Goal: Information Seeking & Learning: Learn about a topic

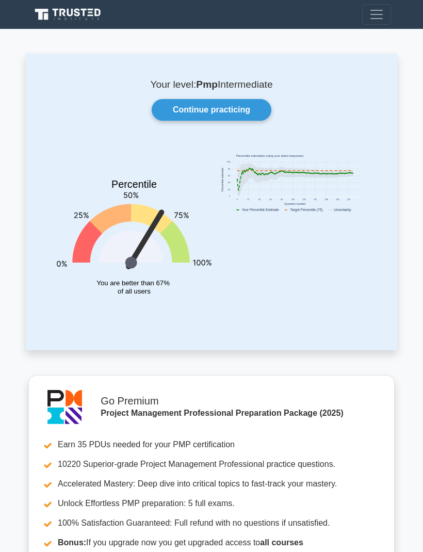
click at [217, 145] on div "Percentile You are better than 67% of all users" at bounding box center [134, 229] width 167 height 168
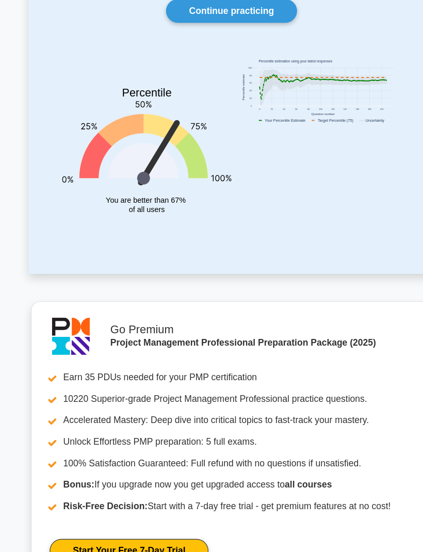
click at [240, 60] on link "Continue practicing" at bounding box center [212, 58] width 120 height 22
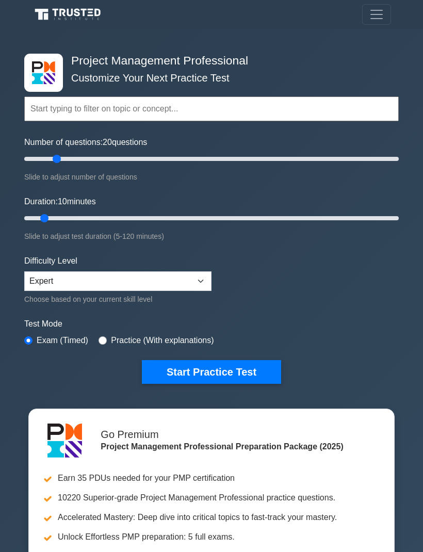
type input "20"
type input "15"
click at [197, 278] on select "Beginner Intermediate Expert" at bounding box center [117, 281] width 187 height 20
click at [208, 375] on button "Start Practice Test" at bounding box center [211, 372] width 139 height 24
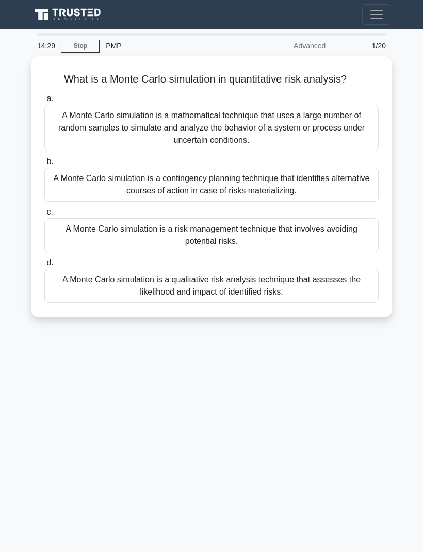
click at [353, 141] on div "A Monte Carlo simulation is a mathematical technique that uses a large number o…" at bounding box center [211, 128] width 334 height 46
click at [44, 102] on input "a. A Monte Carlo simulation is a mathematical technique that uses a large numbe…" at bounding box center [44, 98] width 0 height 7
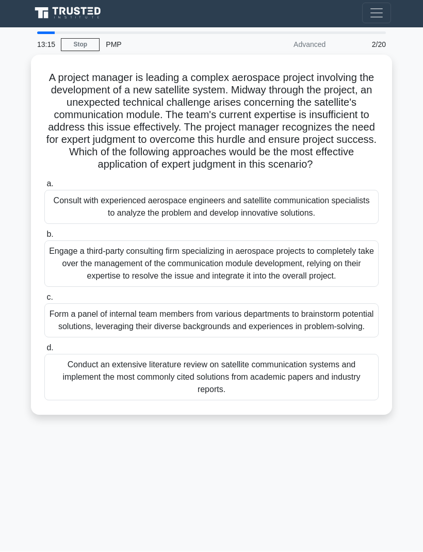
scroll to position [6, 0]
click at [276, 272] on div "Engage a third-party consulting firm specializing in aerospace projects to comp…" at bounding box center [211, 264] width 334 height 46
click at [44, 238] on input "b. Engage a third-party consulting firm specializing in aerospace projects to c…" at bounding box center [44, 235] width 0 height 7
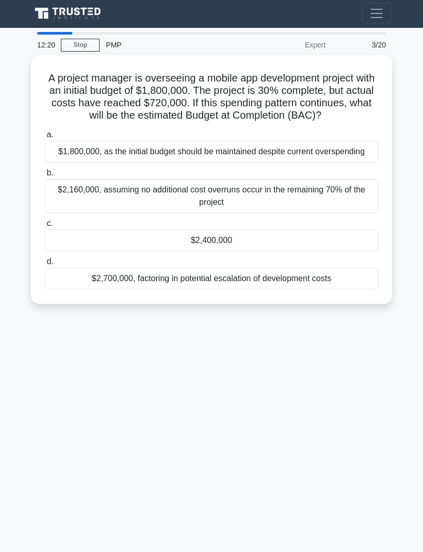
click at [330, 251] on div "$2,400,000" at bounding box center [211, 241] width 334 height 22
click at [44, 227] on input "c. $2,400,000" at bounding box center [44, 223] width 0 height 7
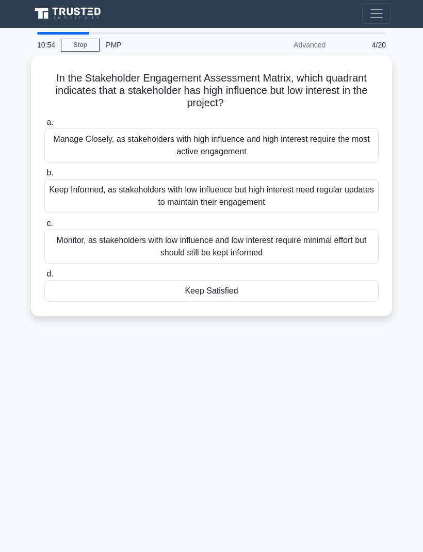
click at [363, 285] on div "Keep Satisfied" at bounding box center [211, 291] width 334 height 22
click at [44, 277] on input "d. Keep Satisfied" at bounding box center [44, 274] width 0 height 7
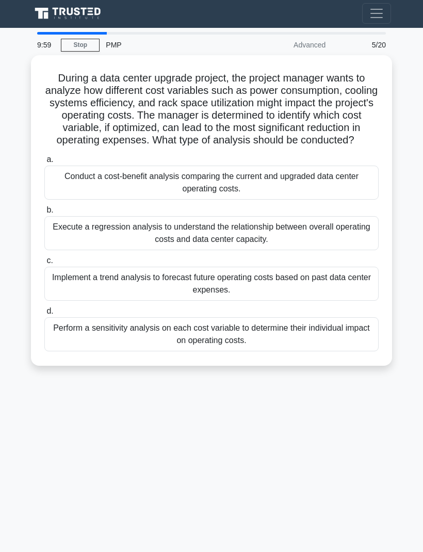
click at [357, 200] on div "Conduct a cost-benefit analysis comparing the current and upgraded data center …" at bounding box center [211, 183] width 334 height 34
click at [44, 163] on input "a. Conduct a cost-benefit analysis comparing the current and upgraded data cent…" at bounding box center [44, 159] width 0 height 7
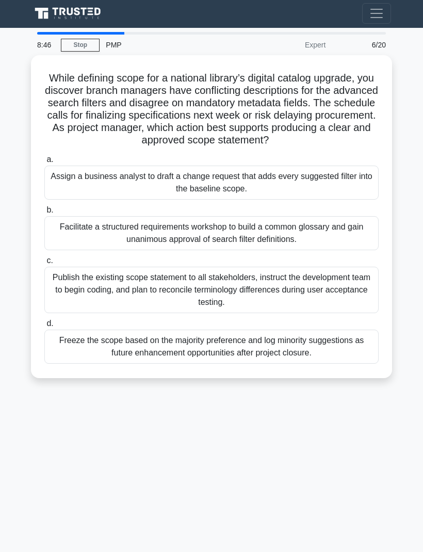
click at [355, 241] on div "Facilitate a structured requirements workshop to build a common glossary and ga…" at bounding box center [211, 233] width 334 height 34
click at [44, 214] on input "b. Facilitate a structured requirements workshop to build a common glossary and…" at bounding box center [44, 210] width 0 height 7
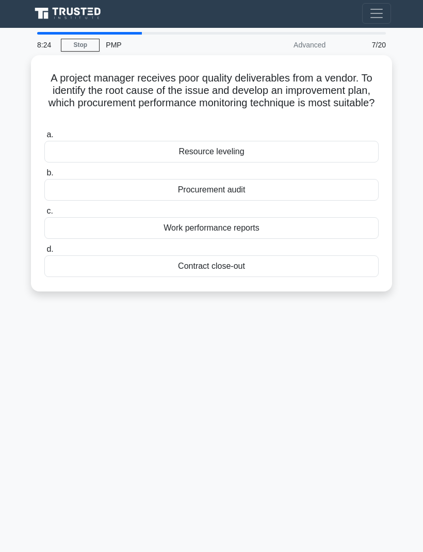
click at [333, 188] on div "Procurement audit" at bounding box center [211, 190] width 334 height 22
click at [44, 176] on input "b. Procurement audit" at bounding box center [44, 173] width 0 height 7
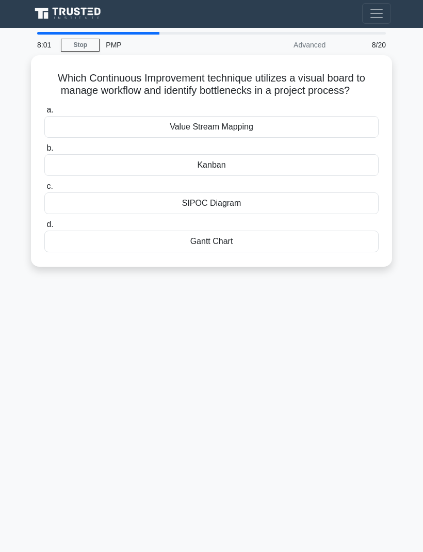
click at [346, 138] on div "Value Stream Mapping" at bounding box center [211, 127] width 334 height 22
click at [44, 113] on input "a. Value Stream Mapping" at bounding box center [44, 110] width 0 height 7
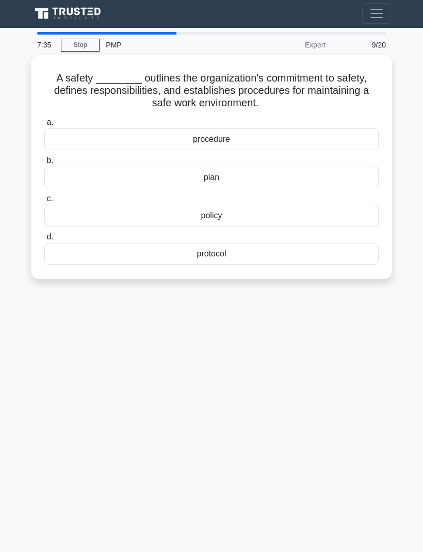
click at [339, 171] on div "plan" at bounding box center [211, 178] width 334 height 22
click at [44, 164] on input "b. plan" at bounding box center [44, 160] width 0 height 7
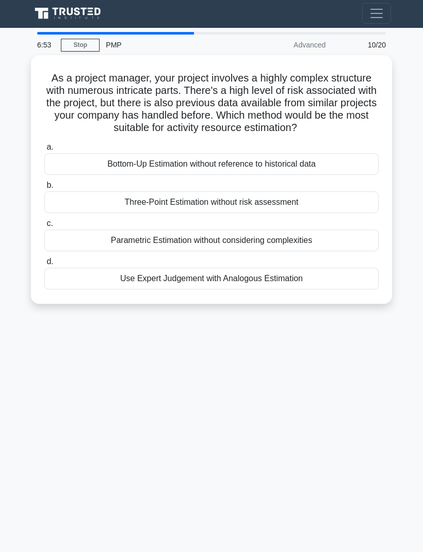
click at [84, 247] on div "Parametric Estimation without considering complexities" at bounding box center [211, 241] width 334 height 22
click at [44, 227] on input "c. Parametric Estimation without considering complexities" at bounding box center [44, 223] width 0 height 7
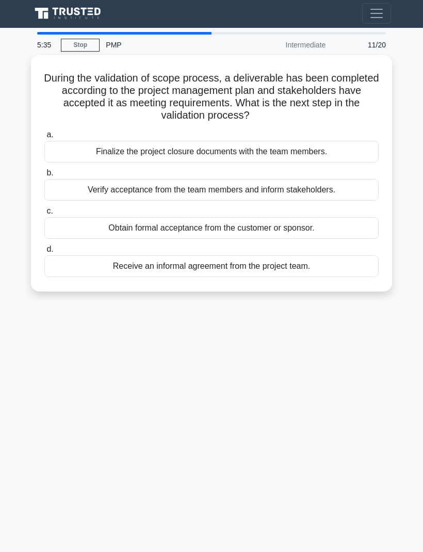
click at [332, 148] on div "Finalize the project closure documents with the team members." at bounding box center [211, 152] width 334 height 22
click at [44, 138] on input "a. Finalize the project closure documents with the team members." at bounding box center [44, 135] width 0 height 7
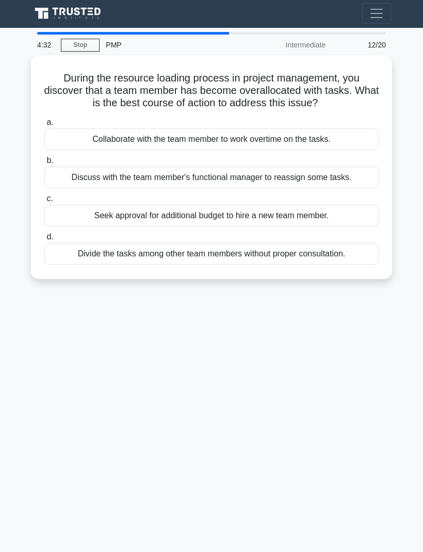
click at [61, 145] on div "Collaborate with the team member to work overtime on the tasks." at bounding box center [211, 139] width 334 height 22
click at [44, 126] on input "a. Collaborate with the team member to work overtime on the tasks." at bounding box center [44, 122] width 0 height 7
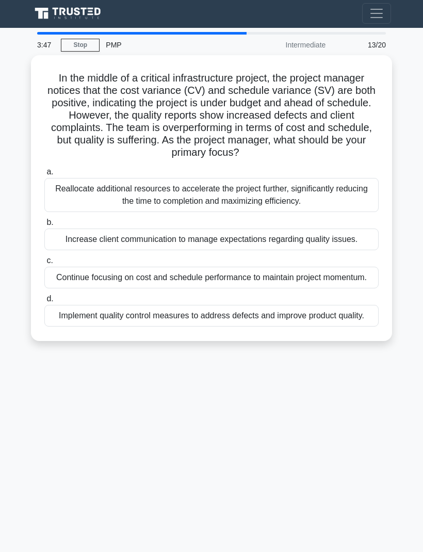
click at [57, 247] on div "Increase client communication to manage expectations regarding quality issues." at bounding box center [211, 239] width 334 height 22
click at [44, 226] on input "b. Increase client communication to manage expectations regarding quality issue…" at bounding box center [44, 222] width 0 height 7
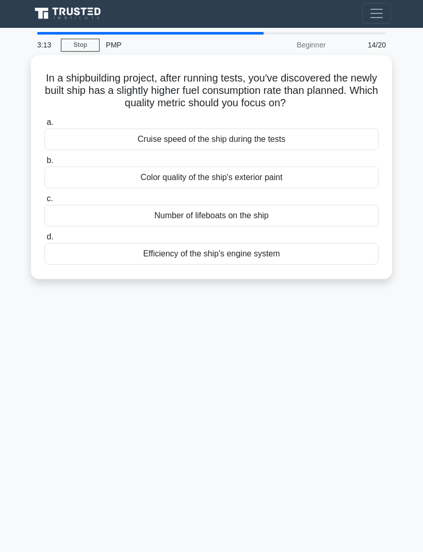
click at [66, 243] on div "Efficiency of the ship's engine system" at bounding box center [211, 254] width 334 height 22
click at [44, 240] on input "d. Efficiency of the ship's engine system" at bounding box center [44, 237] width 0 height 7
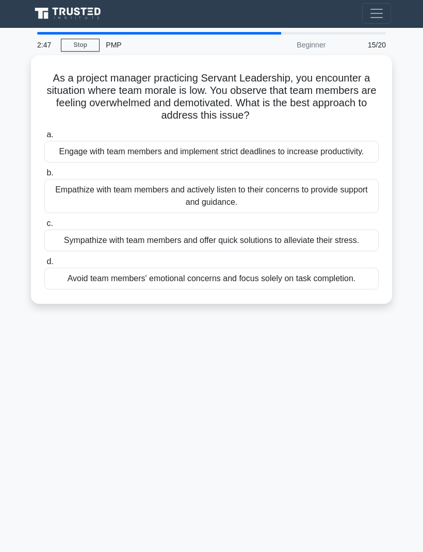
click at [67, 203] on div "Empathize with team members and actively listen to their concerns to provide su…" at bounding box center [211, 196] width 334 height 34
click at [44, 176] on input "b. Empathize with team members and actively listen to their concerns to provide…" at bounding box center [44, 173] width 0 height 7
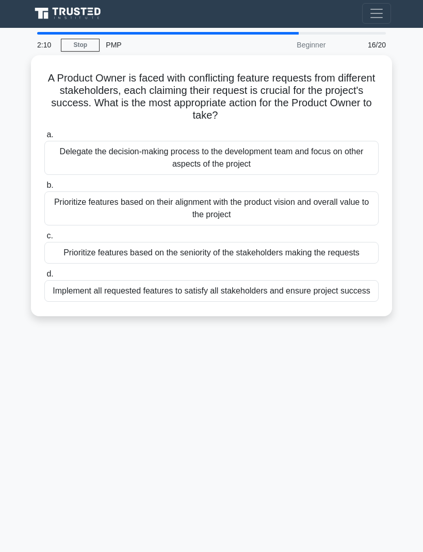
click at [64, 202] on div "Prioritize features based on their alignment with the product vision and overal…" at bounding box center [211, 208] width 334 height 34
click at [44, 189] on input "b. Prioritize features based on their alignment with the product vision and ove…" at bounding box center [44, 185] width 0 height 7
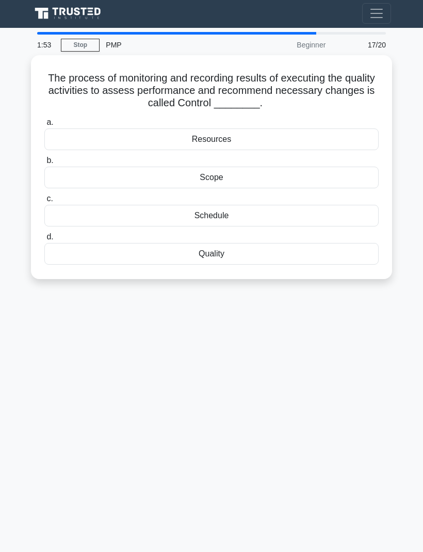
click at [59, 247] on div "Quality" at bounding box center [211, 254] width 334 height 22
click at [44, 240] on input "d. Quality" at bounding box center [44, 237] width 0 height 7
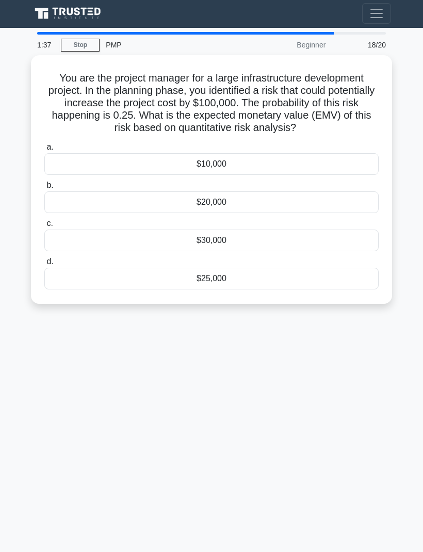
click at [60, 288] on div "$25,000" at bounding box center [211, 279] width 334 height 22
click at [44, 265] on input "d. $25,000" at bounding box center [44, 261] width 0 height 7
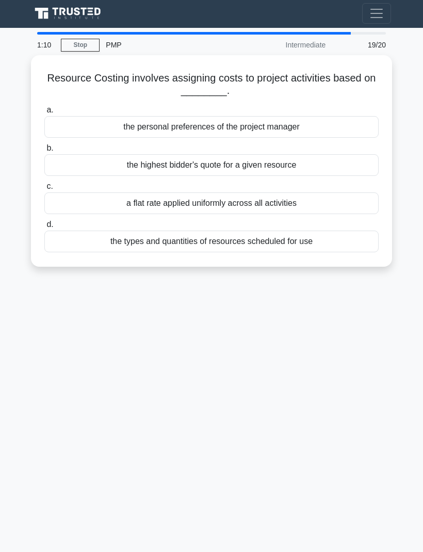
click at [68, 243] on div "the types and quantities of resources scheduled for use" at bounding box center [211, 242] width 334 height 22
click at [44, 228] on input "d. the types and quantities of resources scheduled for use" at bounding box center [44, 224] width 0 height 7
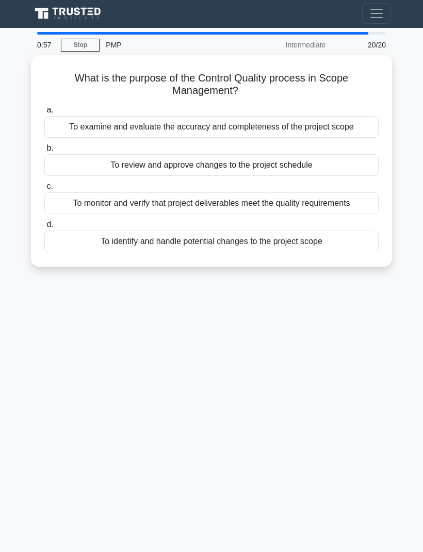
click at [59, 199] on div "To monitor and verify that project deliverables meet the quality requirements" at bounding box center [211, 203] width 334 height 22
click at [44, 190] on input "c. To monitor and verify that project deliverables meet the quality requirements" at bounding box center [44, 186] width 0 height 7
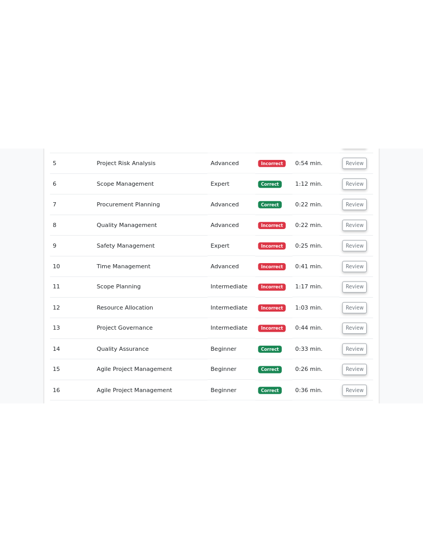
scroll to position [1915, 0]
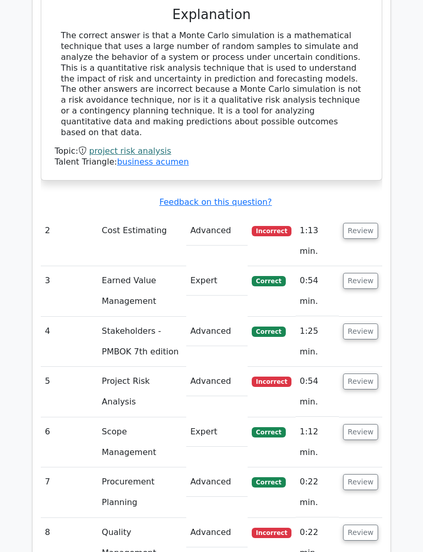
click at [375, 223] on button "Review" at bounding box center [360, 231] width 35 height 16
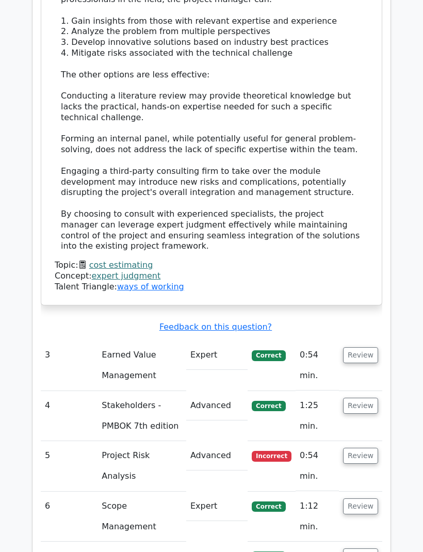
scroll to position [2292, 0]
click at [368, 448] on button "Review" at bounding box center [360, 456] width 35 height 16
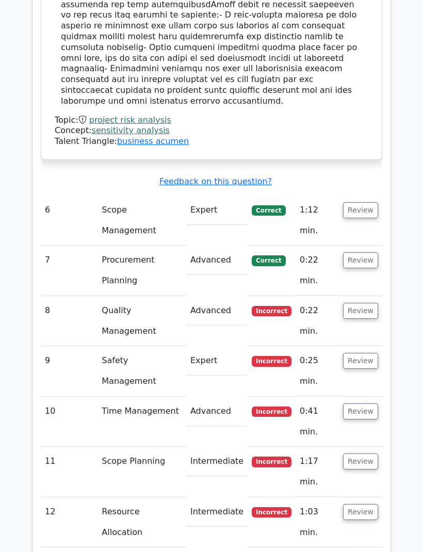
scroll to position [3208, 0]
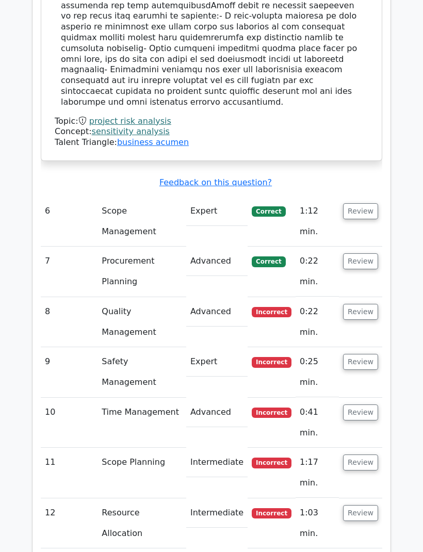
click at [375, 354] on button "Review" at bounding box center [360, 362] width 35 height 16
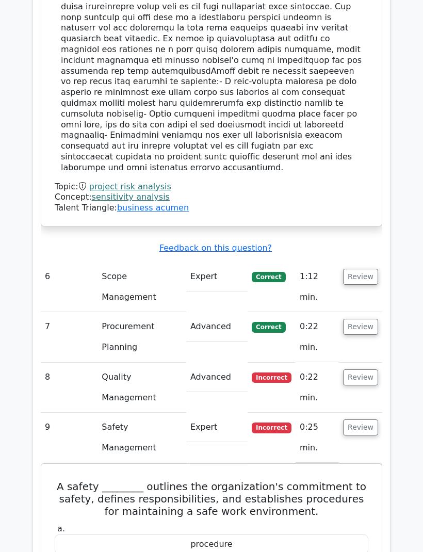
scroll to position [3142, 0]
click at [371, 370] on button "Review" at bounding box center [360, 378] width 35 height 16
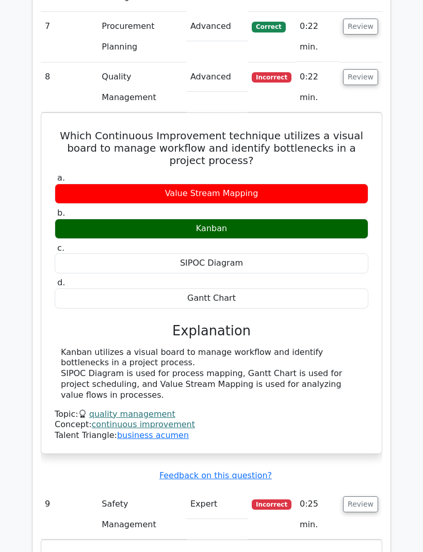
scroll to position [3442, 0]
click at [368, 496] on button "Review" at bounding box center [360, 504] width 35 height 16
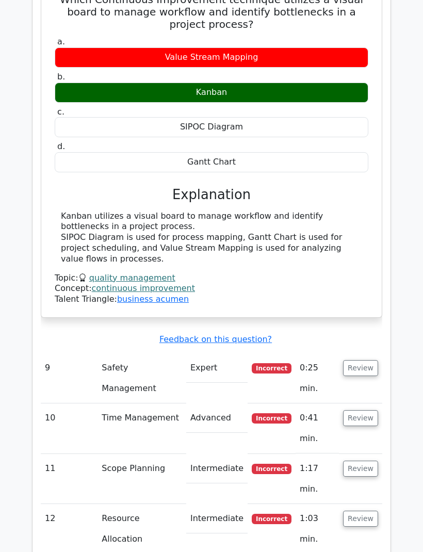
scroll to position [3579, 0]
click at [375, 410] on button "Review" at bounding box center [360, 418] width 35 height 16
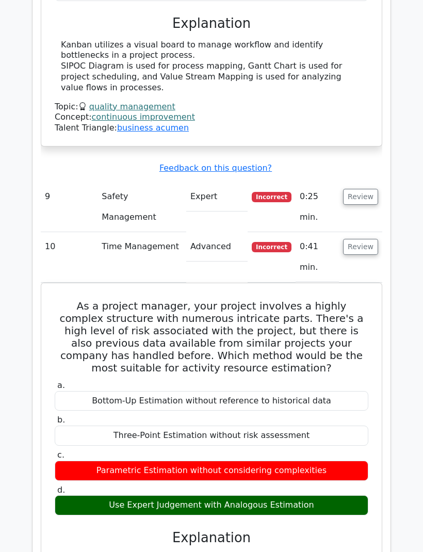
scroll to position [3750, 0]
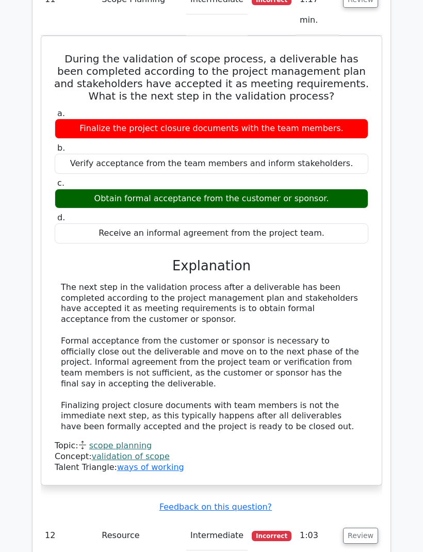
scroll to position [4572, 0]
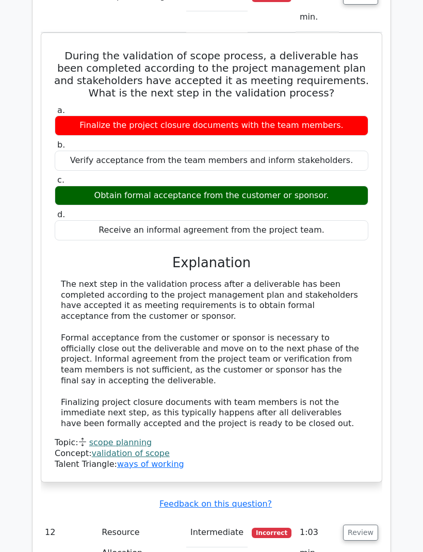
click at [367, 525] on button "Review" at bounding box center [360, 533] width 35 height 16
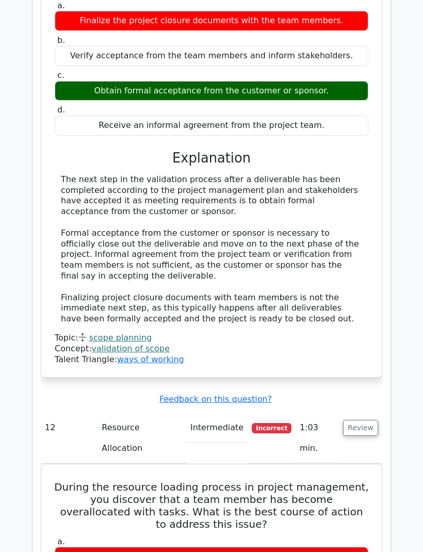
scroll to position [4676, 0]
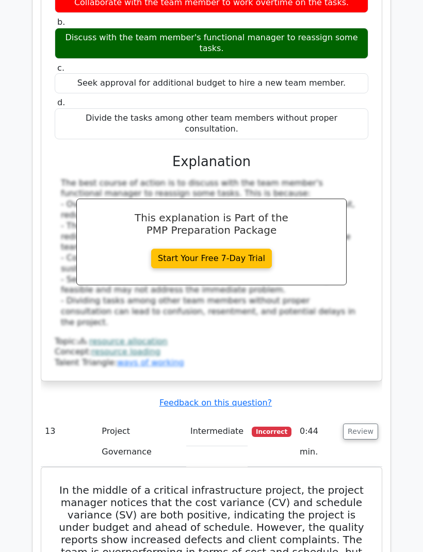
scroll to position [5230, 0]
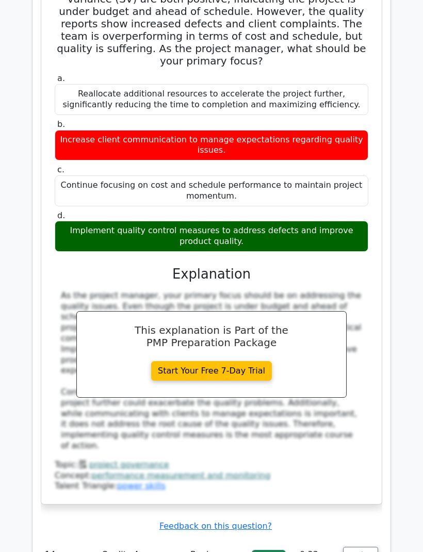
click at [367, 547] on button "Review" at bounding box center [360, 555] width 35 height 16
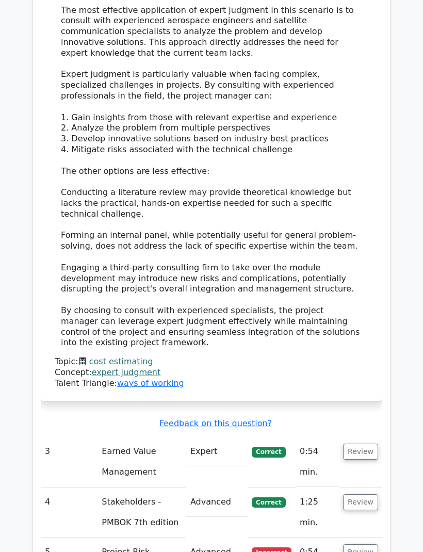
scroll to position [2196, 0]
click at [365, 443] on button "Review" at bounding box center [360, 451] width 35 height 16
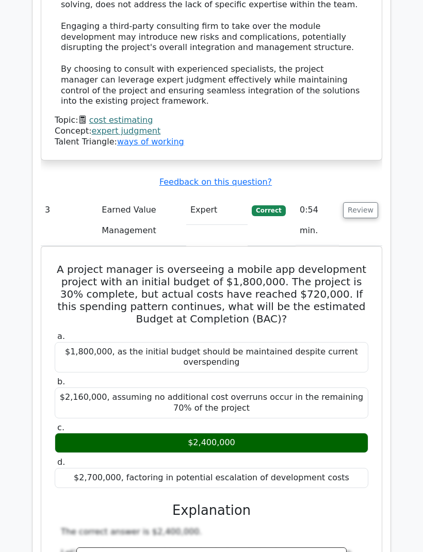
scroll to position [2437, 0]
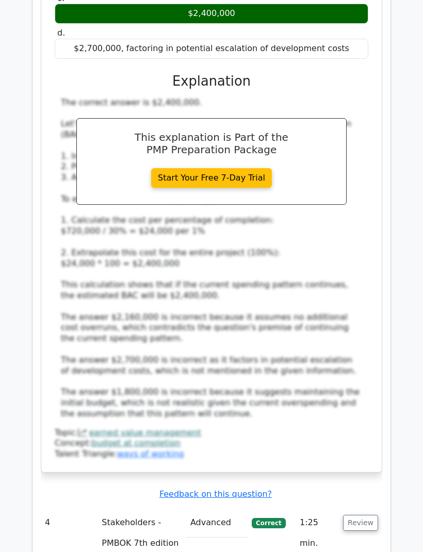
click at [368, 515] on button "Review" at bounding box center [360, 523] width 35 height 16
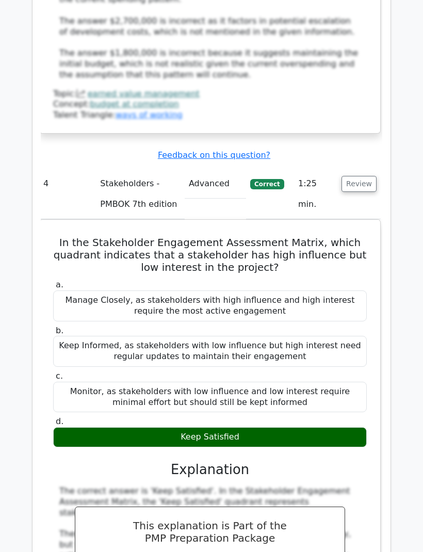
scroll to position [0, 4]
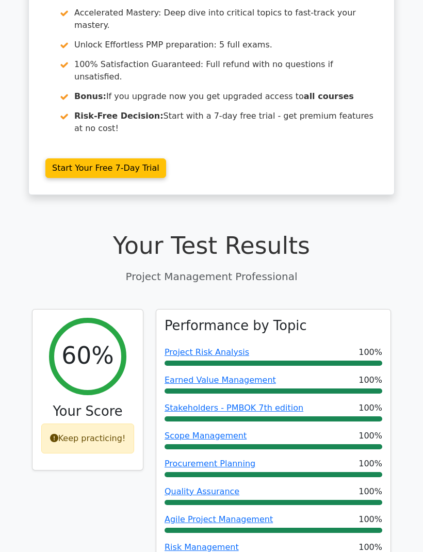
scroll to position [0, 0]
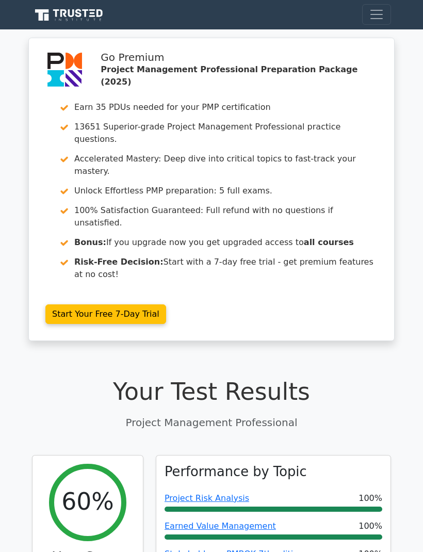
click at [380, 16] on span "Toggle navigation" at bounding box center [376, 14] width 15 height 15
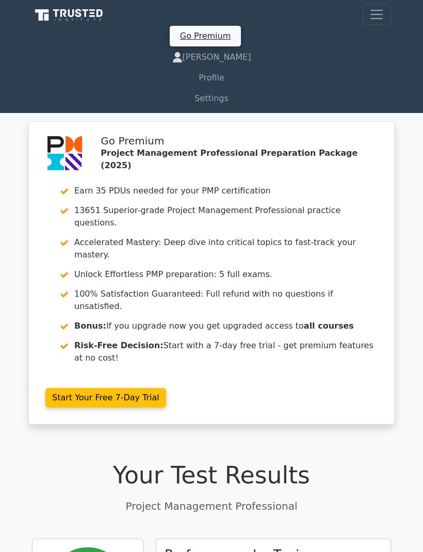
click at [213, 75] on link "Profile" at bounding box center [211, 78] width 359 height 21
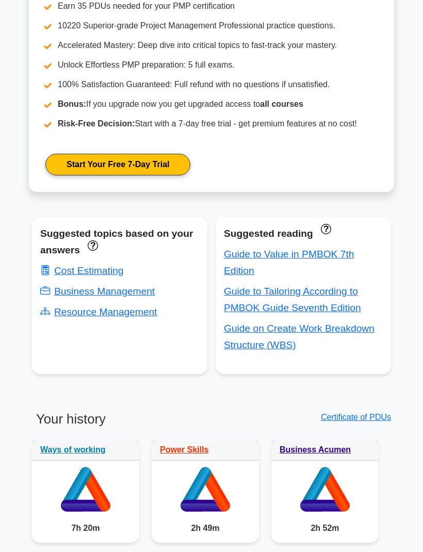
scroll to position [439, 0]
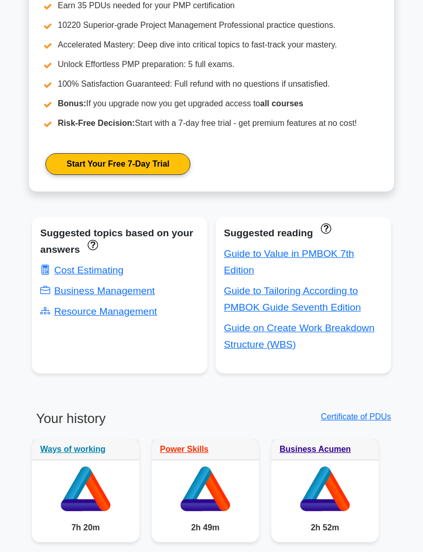
click at [313, 313] on link "Guide to Tailoring According to PMBOK Guide Seventh Edition" at bounding box center [292, 298] width 137 height 27
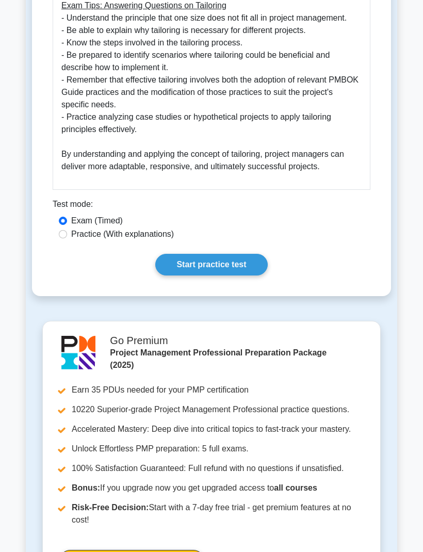
scroll to position [727, 0]
click at [248, 275] on link "Start practice test" at bounding box center [211, 265] width 112 height 22
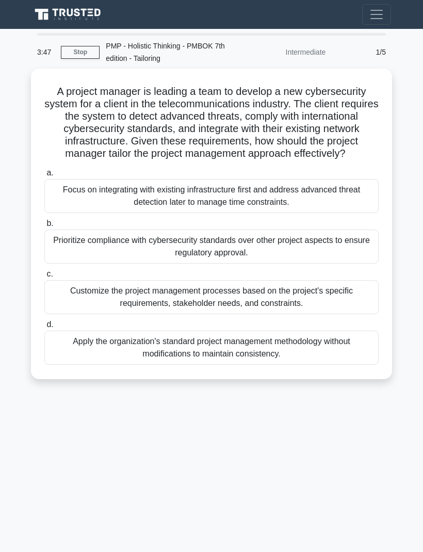
click at [320, 299] on div "Customize the project management processes based on the project's specific requ…" at bounding box center [211, 297] width 334 height 34
click at [44, 277] on input "c. Customize the project management processes based on the project's specific r…" at bounding box center [44, 274] width 0 height 7
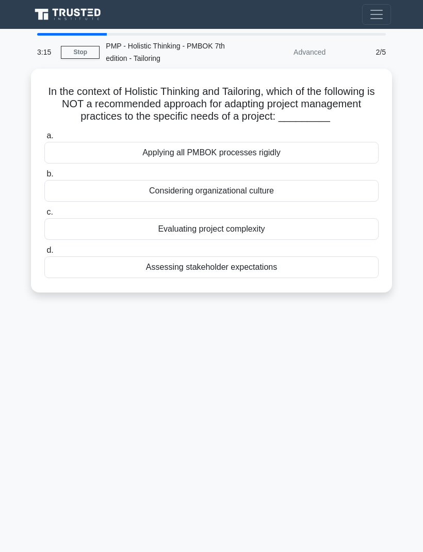
click at [332, 164] on div "Applying all PMBOK processes rigidly" at bounding box center [211, 153] width 334 height 22
click at [44, 139] on input "a. Applying all PMBOK processes rigidly" at bounding box center [44, 136] width 0 height 7
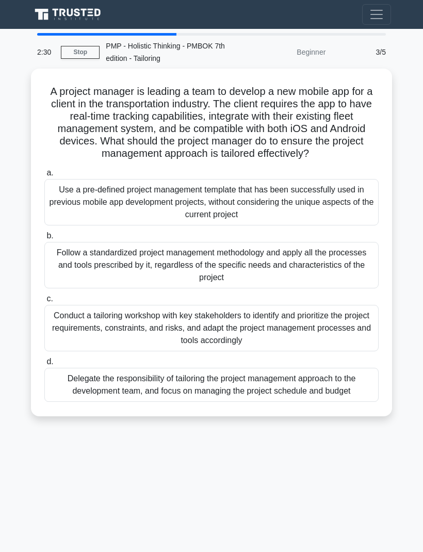
click at [251, 332] on div "Conduct a tailoring workshop with key stakeholders to identify and prioritize t…" at bounding box center [211, 328] width 334 height 46
click at [44, 302] on input "c. Conduct a tailoring workshop with key stakeholders to identify and prioritiz…" at bounding box center [44, 299] width 0 height 7
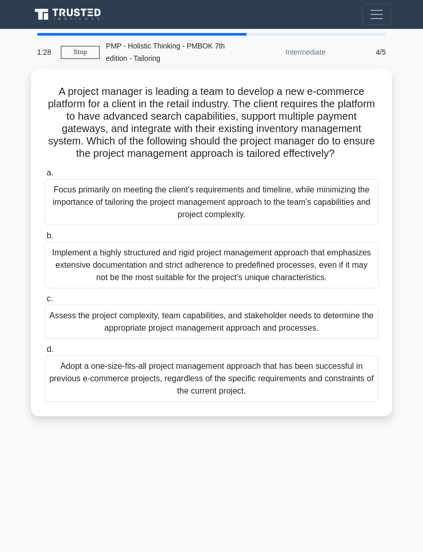
click at [356, 339] on div "Assess the project complexity, team capabilities, and stakeholder needs to dete…" at bounding box center [211, 322] width 334 height 34
click at [44, 302] on input "c. Assess the project complexity, team capabilities, and stakeholder needs to d…" at bounding box center [44, 299] width 0 height 7
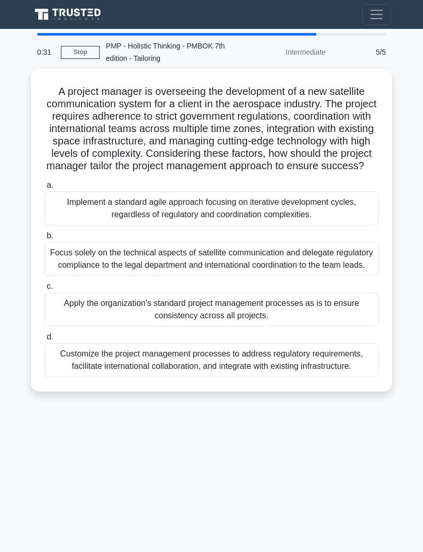
click at [345, 377] on div "Customize the project management processes to address regulatory requirements, …" at bounding box center [211, 360] width 334 height 34
click at [44, 340] on input "d. Customize the project management processes to address regulatory requirement…" at bounding box center [44, 337] width 0 height 7
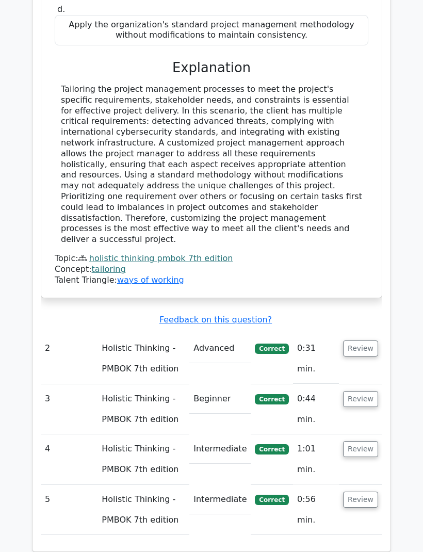
scroll to position [1188, 0]
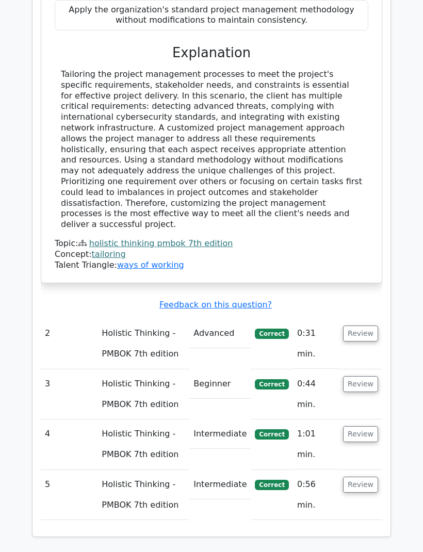
click at [368, 477] on button "Review" at bounding box center [360, 485] width 35 height 16
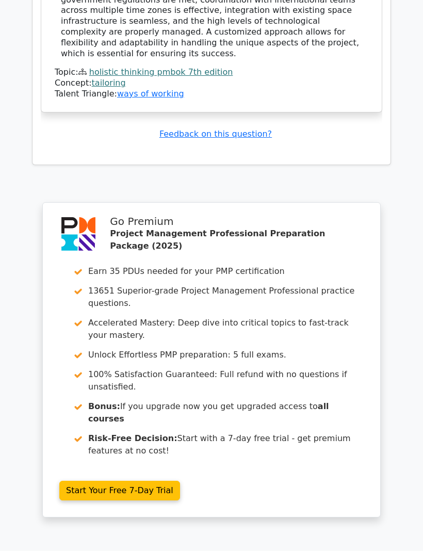
scroll to position [2118, 0]
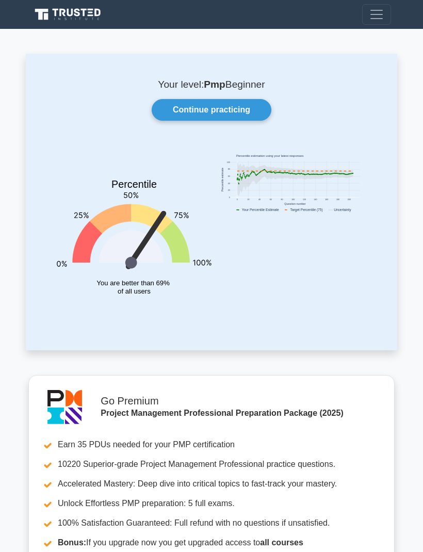
click at [254, 109] on link "Continue practicing" at bounding box center [212, 110] width 120 height 22
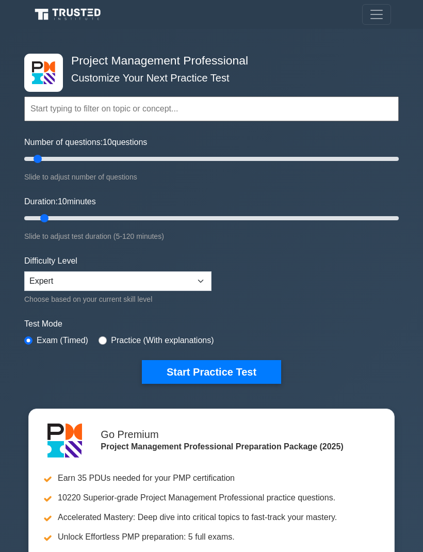
click at [220, 370] on button "Start Practice Test" at bounding box center [211, 372] width 139 height 24
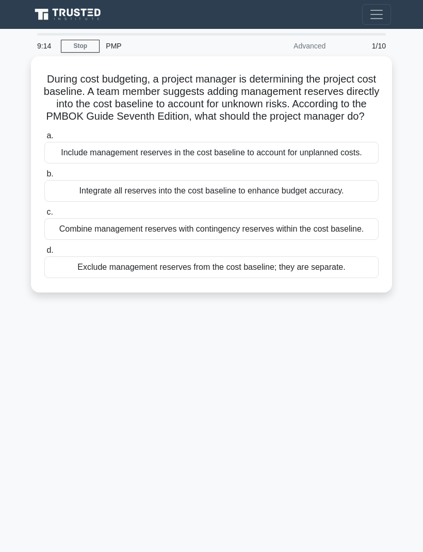
click at [364, 278] on div "Exclude management reserves from the cost baseline; they are separate." at bounding box center [211, 267] width 334 height 22
click at [44, 254] on input "d. Exclude management reserves from the cost baseline; they are separate." at bounding box center [44, 250] width 0 height 7
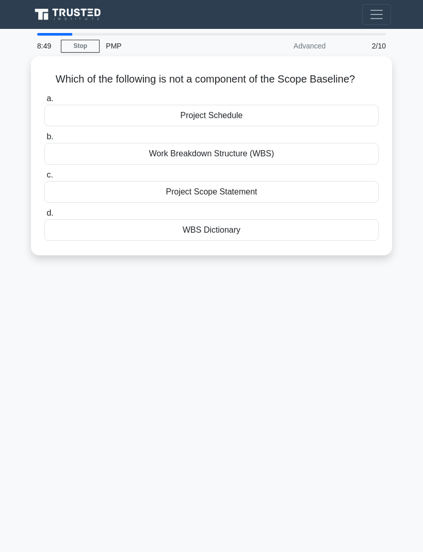
click at [369, 126] on div "Project Schedule" at bounding box center [211, 116] width 334 height 22
click at [44, 102] on input "a. Project Schedule" at bounding box center [44, 98] width 0 height 7
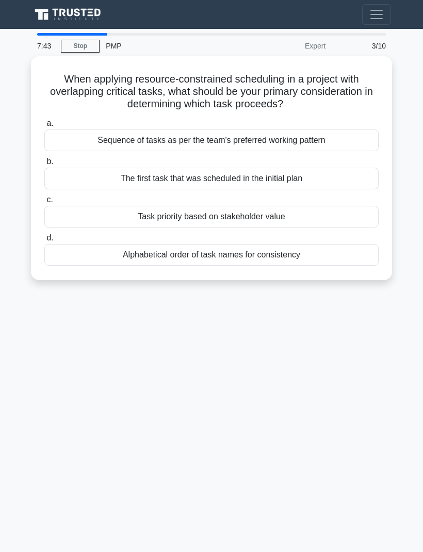
click at [336, 221] on div "Task priority based on stakeholder value" at bounding box center [211, 217] width 334 height 22
click at [44, 203] on input "c. Task priority based on stakeholder value" at bounding box center [44, 200] width 0 height 7
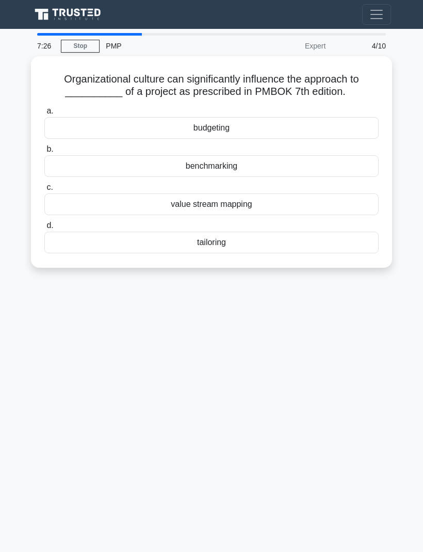
click at [62, 251] on div "tailoring" at bounding box center [211, 243] width 334 height 22
click at [44, 229] on input "d. tailoring" at bounding box center [44, 225] width 0 height 7
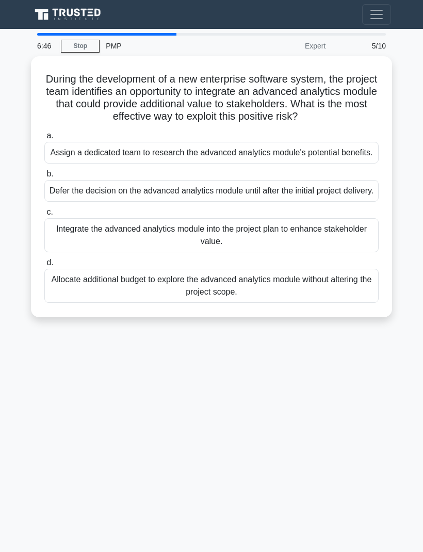
click at [52, 164] on div "Assign a dedicated team to research the advanced analytics module's potential b…" at bounding box center [211, 153] width 334 height 22
click at [44, 139] on input "a. Assign a dedicated team to research the advanced analytics module's potentia…" at bounding box center [44, 136] width 0 height 7
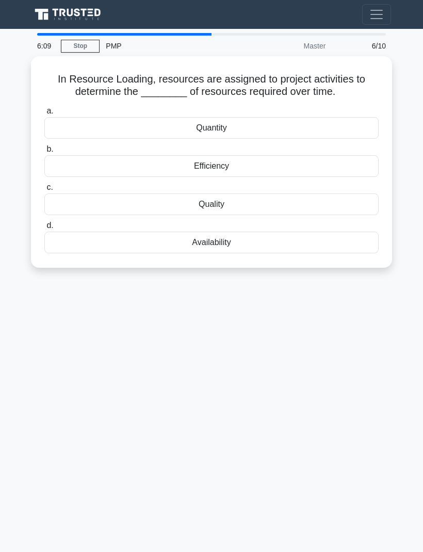
click at [77, 240] on div "Availability" at bounding box center [211, 243] width 334 height 22
click at [44, 229] on input "d. Availability" at bounding box center [44, 225] width 0 height 7
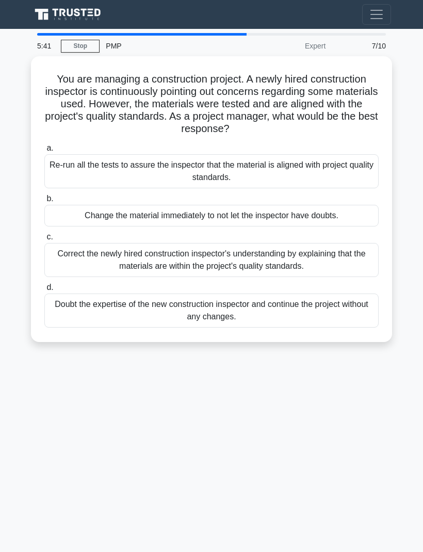
click at [55, 175] on div "Re-run all the tests to assure the inspector that the material is aligned with …" at bounding box center [211, 171] width 334 height 34
click at [44, 152] on input "a. Re-run all the tests to assure the inspector that the material is aligned wi…" at bounding box center [44, 148] width 0 height 7
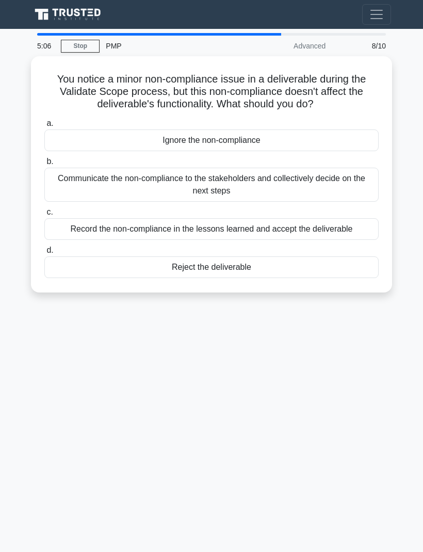
click at [66, 265] on div "Reject the deliverable" at bounding box center [211, 267] width 334 height 22
click at [44, 254] on input "d. Reject the deliverable" at bounding box center [44, 250] width 0 height 7
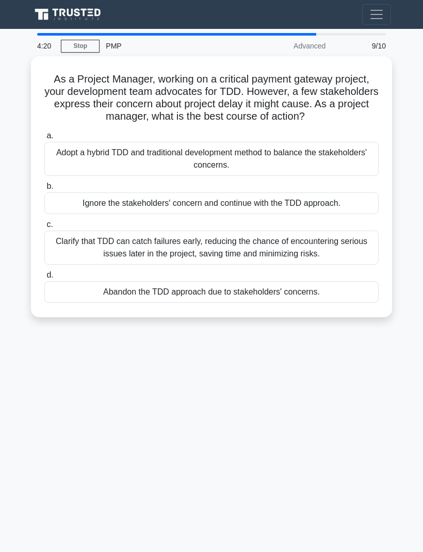
click at [53, 169] on div "Adopt a hybrid TDD and traditional development method to balance the stakeholde…" at bounding box center [211, 159] width 334 height 34
click at [44, 139] on input "a. Adopt a hybrid TDD and traditional development method to balance the stakeho…" at bounding box center [44, 136] width 0 height 7
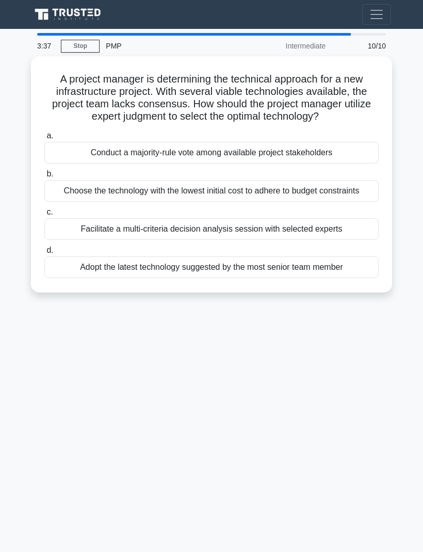
click at [72, 240] on div "Facilitate a multi-criteria decision analysis session with selected experts" at bounding box center [211, 229] width 334 height 22
click at [44, 216] on input "c. Facilitate a multi-criteria decision analysis session with selected experts" at bounding box center [44, 212] width 0 height 7
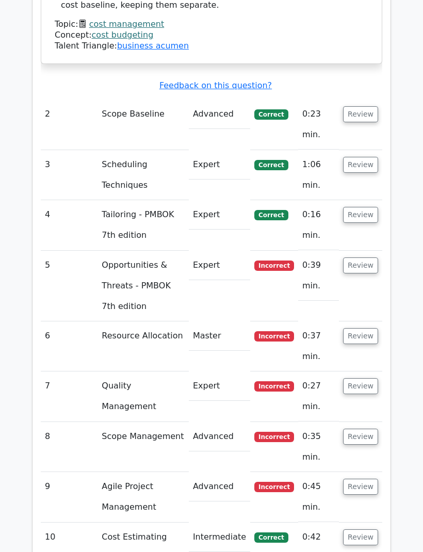
scroll to position [1454, 0]
click at [368, 479] on button "Review" at bounding box center [360, 487] width 35 height 16
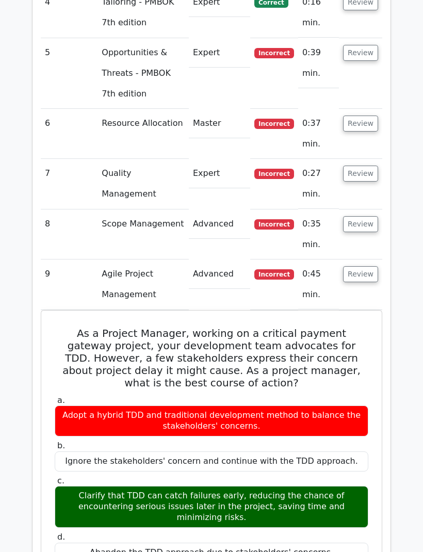
scroll to position [1674, 0]
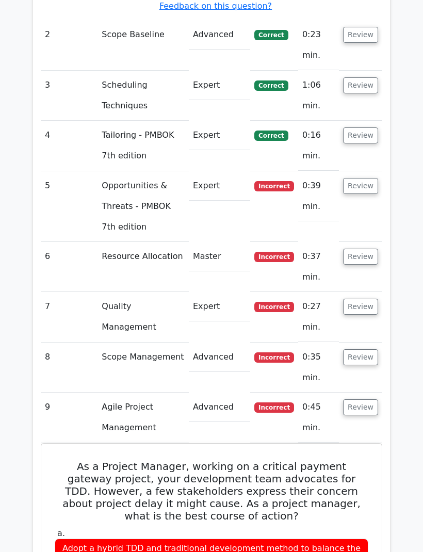
click at [373, 350] on button "Review" at bounding box center [360, 358] width 35 height 16
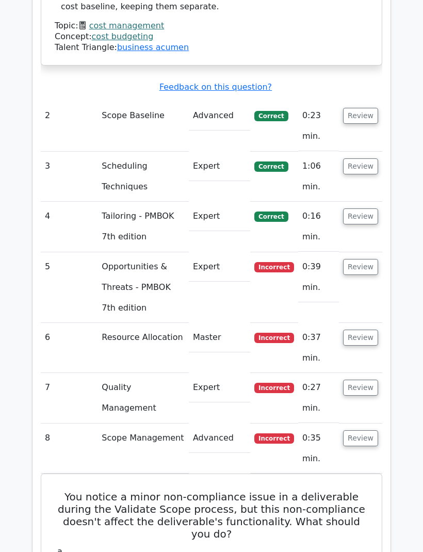
click at [367, 380] on button "Review" at bounding box center [360, 388] width 35 height 16
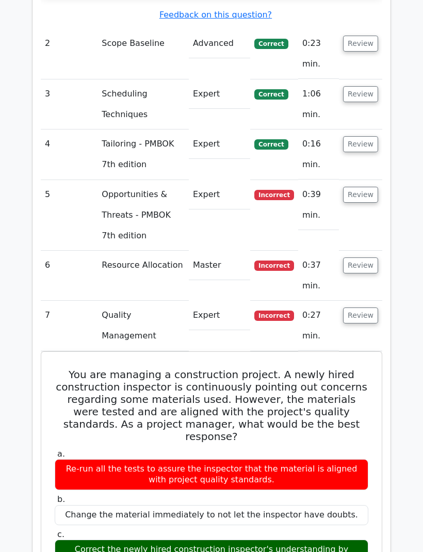
scroll to position [1524, 0]
click at [49, 301] on td "7" at bounding box center [69, 326] width 57 height 50
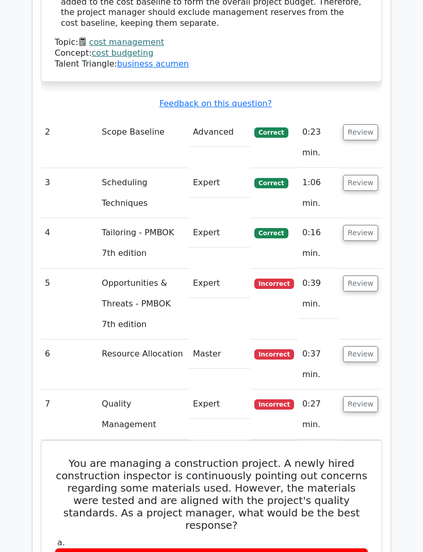
scroll to position [1430, 0]
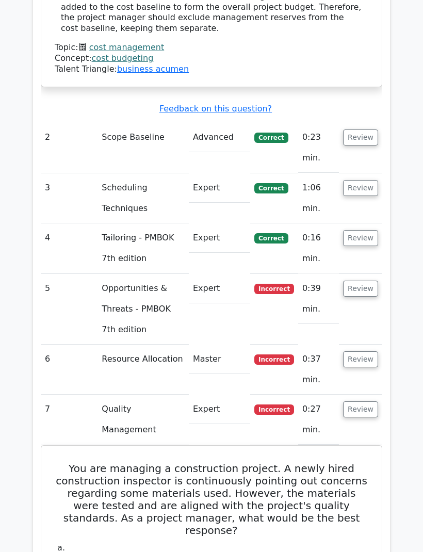
click at [361, 351] on button "Review" at bounding box center [360, 359] width 35 height 16
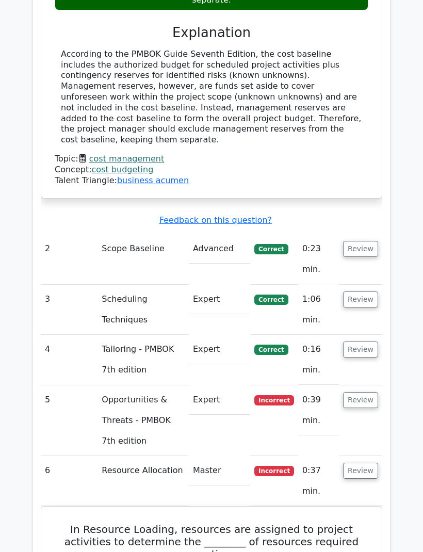
click at [361, 393] on button "Review" at bounding box center [360, 401] width 35 height 16
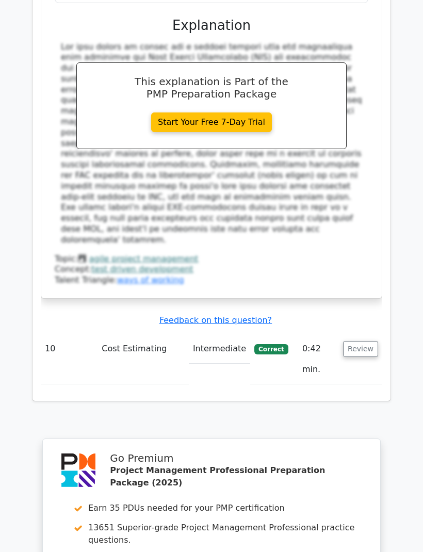
scroll to position [4622, 0]
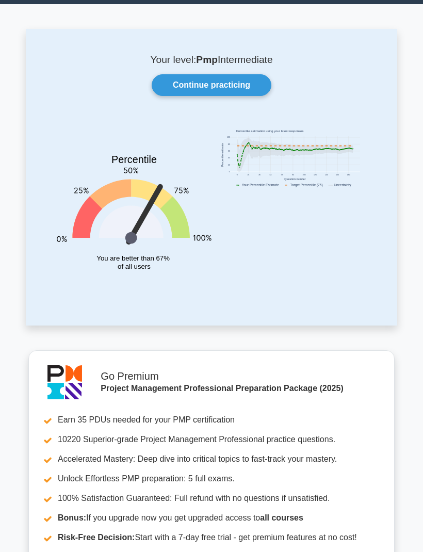
scroll to position [24, 0]
